Goal: Information Seeking & Learning: Learn about a topic

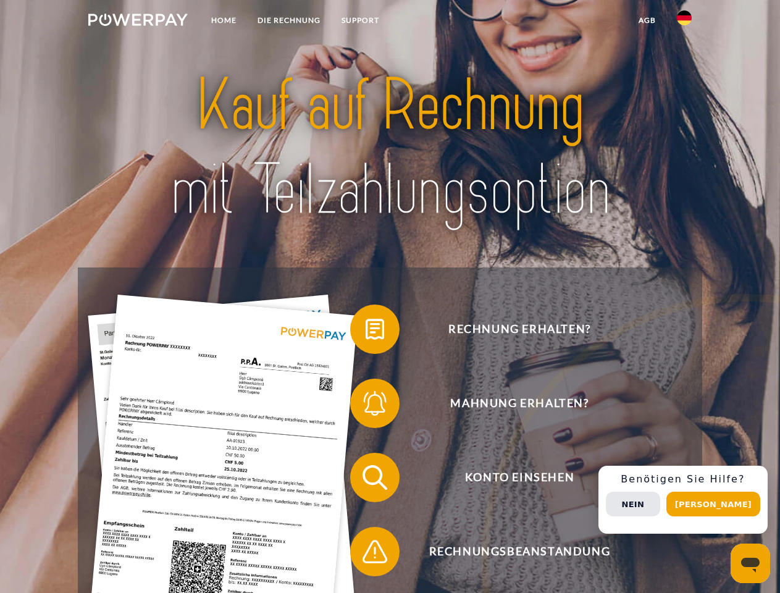
click at [138, 22] on img at bounding box center [137, 20] width 99 height 12
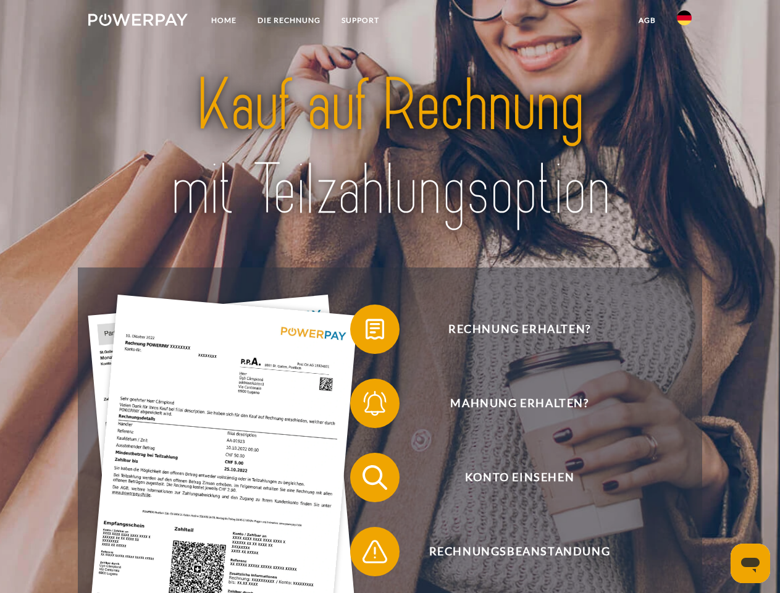
click at [685, 22] on img at bounding box center [684, 18] width 15 height 15
click at [647, 20] on link "agb" at bounding box center [647, 20] width 38 height 22
click at [366, 332] on span at bounding box center [357, 329] width 62 height 62
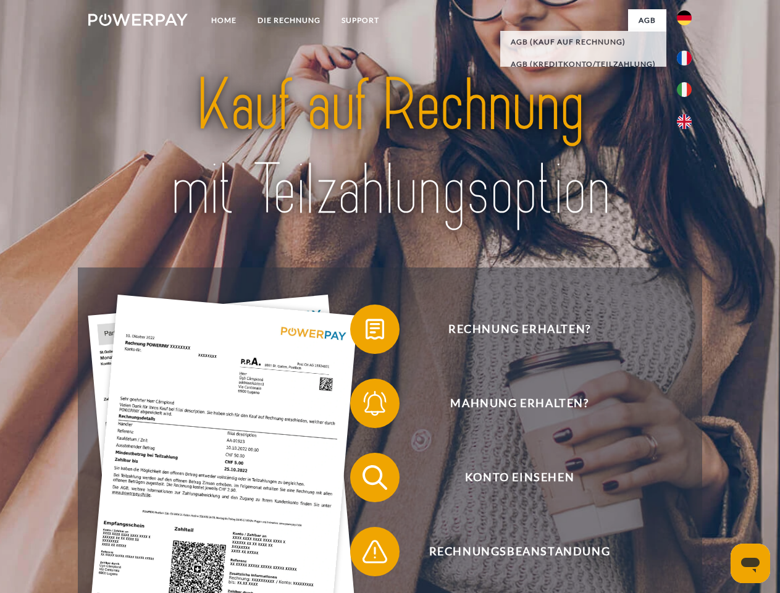
click at [366, 406] on span at bounding box center [357, 404] width 62 height 62
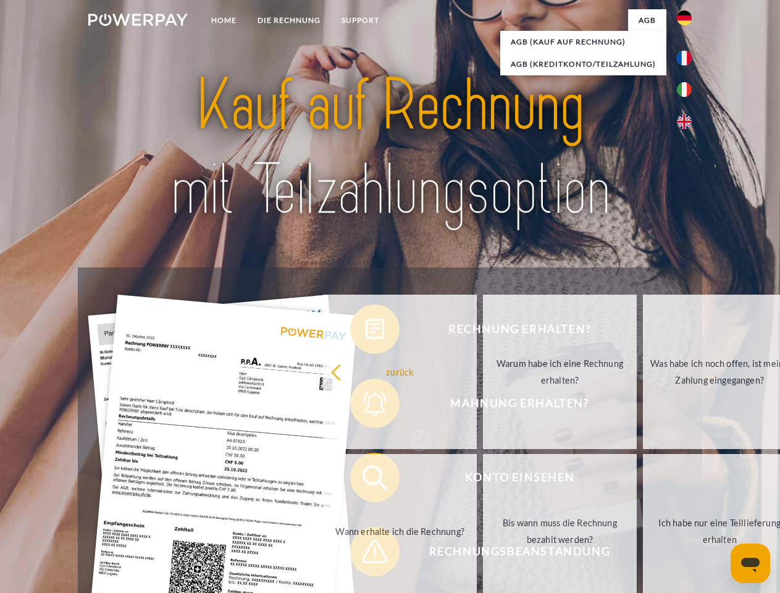
click at [483, 480] on link "Bis wann muss die Rechnung bezahlt werden?" at bounding box center [560, 531] width 154 height 154
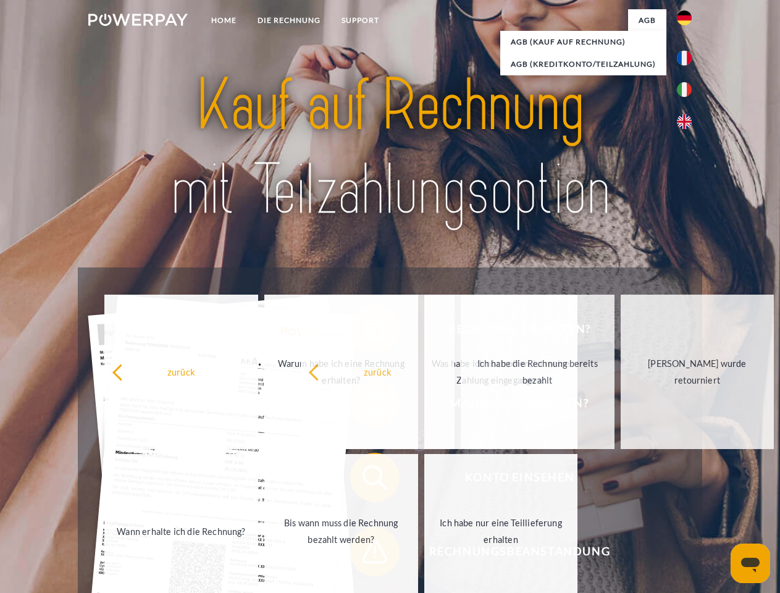
click at [366, 554] on span at bounding box center [357, 552] width 62 height 62
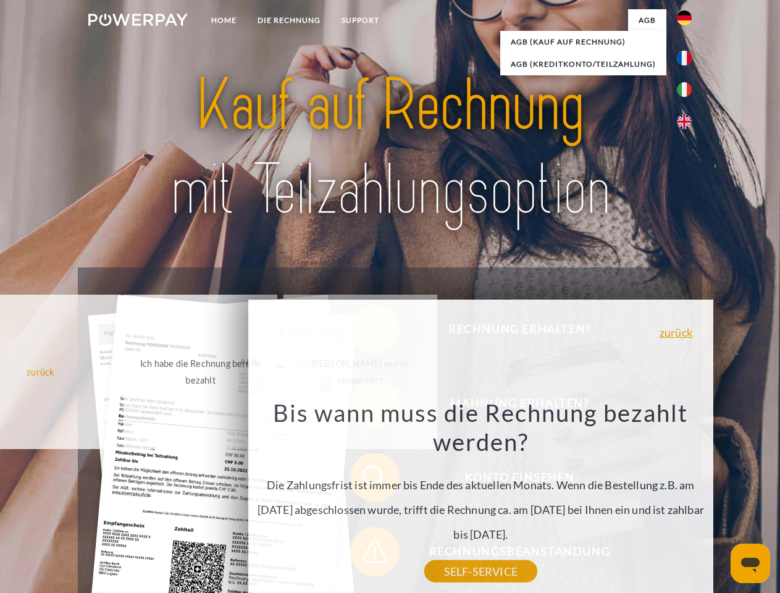
click at [688, 500] on div "Rechnung erhalten? Mahnung erhalten? Konto einsehen" at bounding box center [390, 515] width 624 height 494
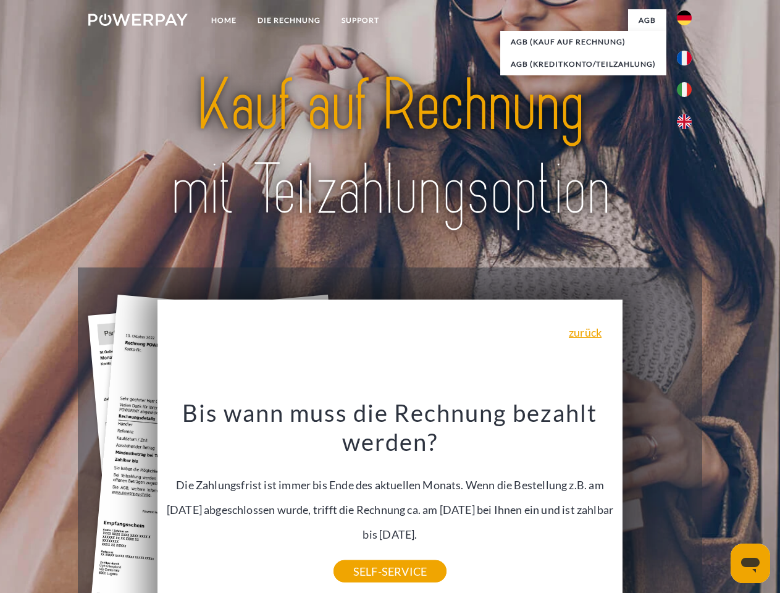
click at [657, 502] on span "Konto einsehen" at bounding box center [519, 477] width 303 height 49
click at [718, 504] on header "Home DIE RECHNUNG SUPPORT" at bounding box center [390, 426] width 780 height 853
